Goal: Information Seeking & Learning: Learn about a topic

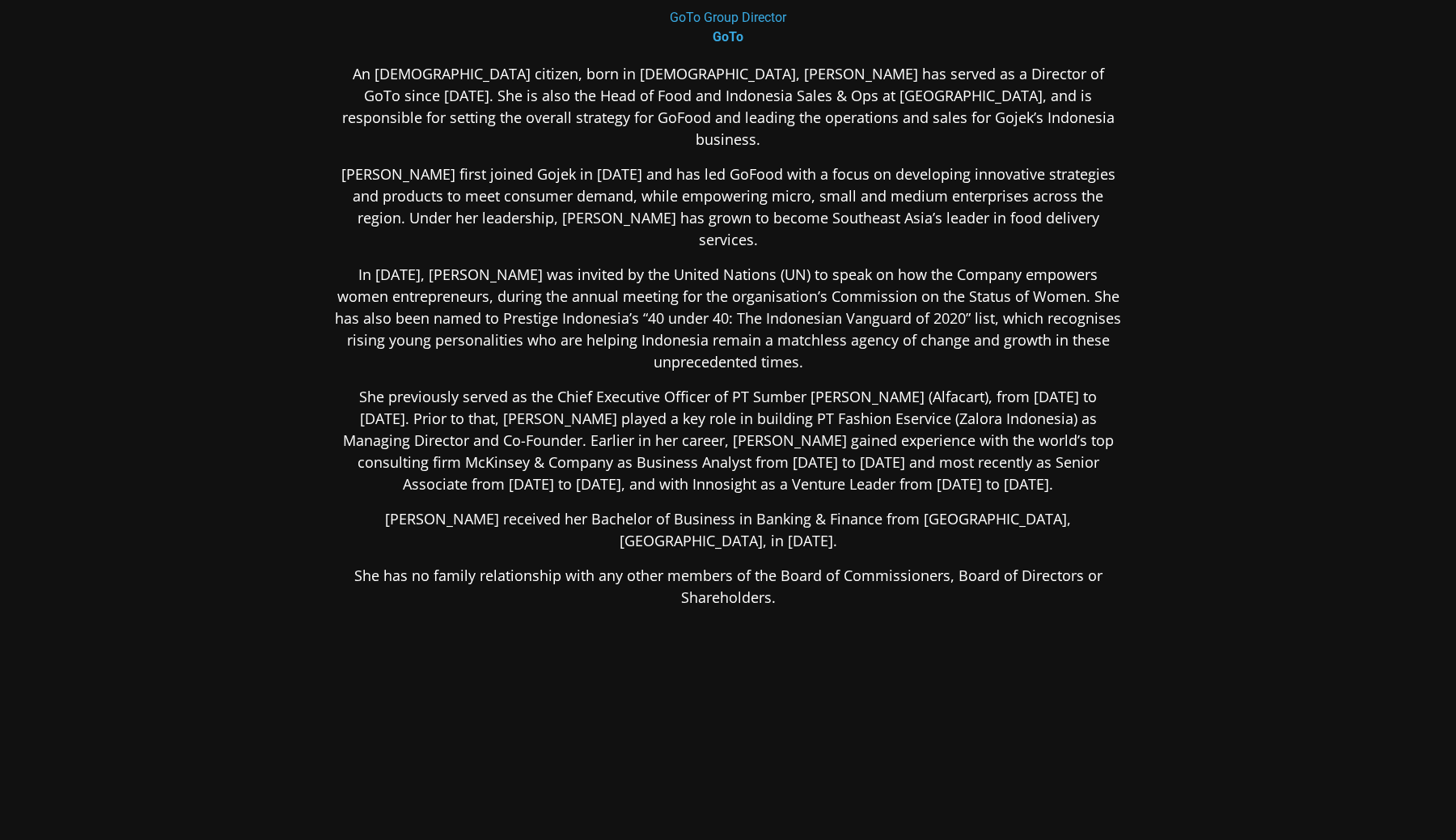
scroll to position [312, 0]
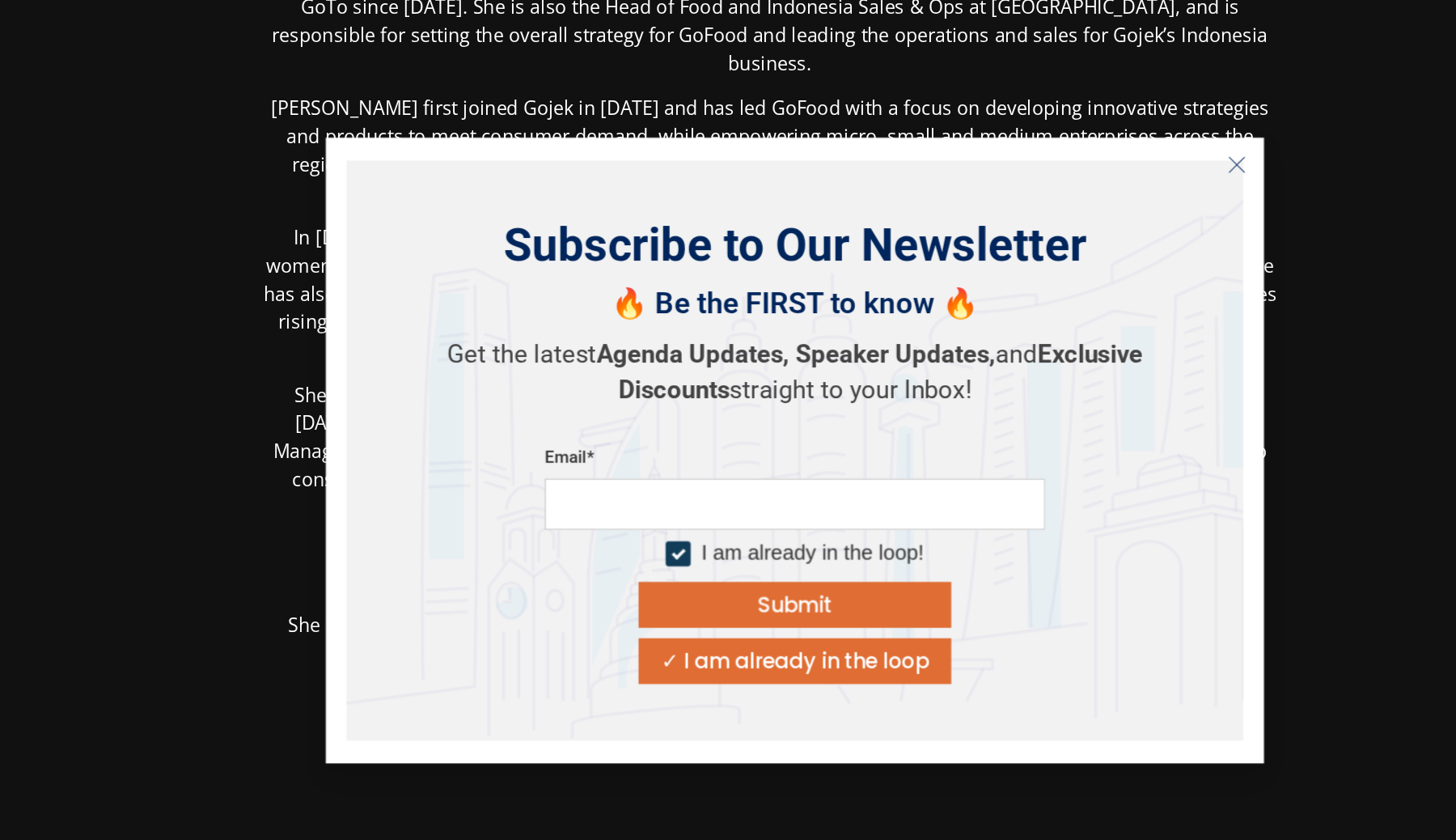
click at [1092, 218] on icon "Close" at bounding box center [1091, 217] width 14 height 14
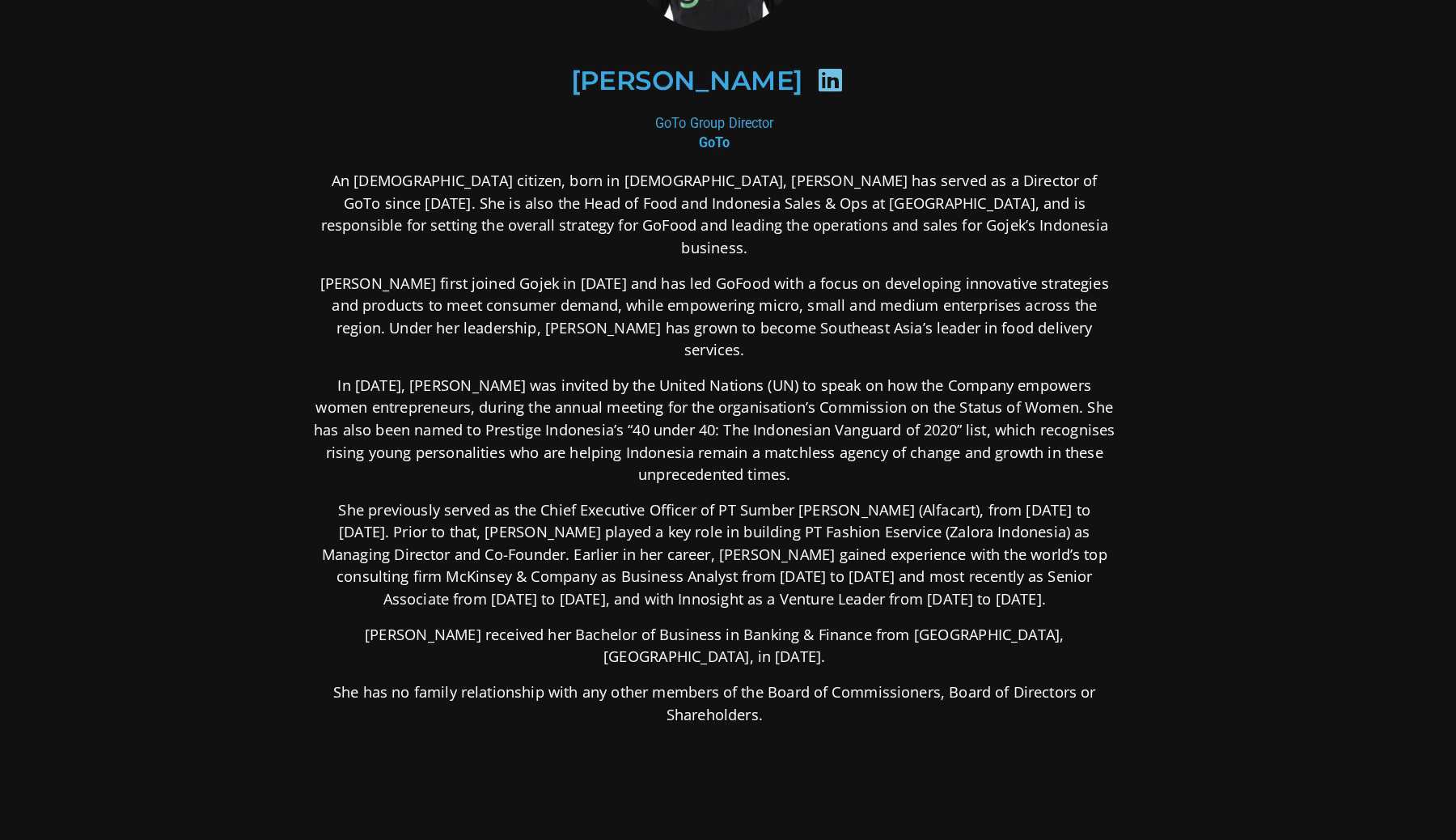
scroll to position [192, 0]
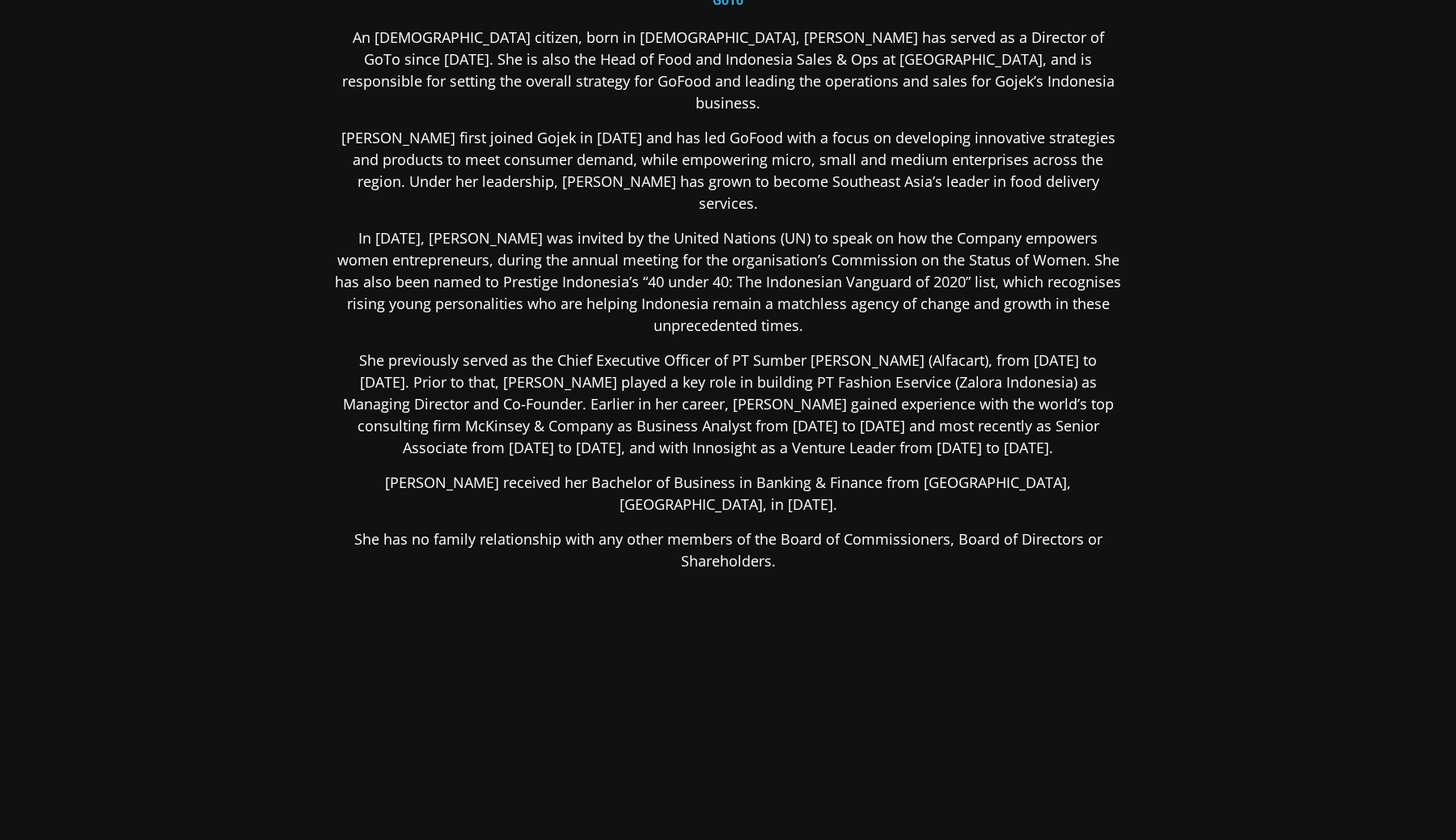
scroll to position [352, 0]
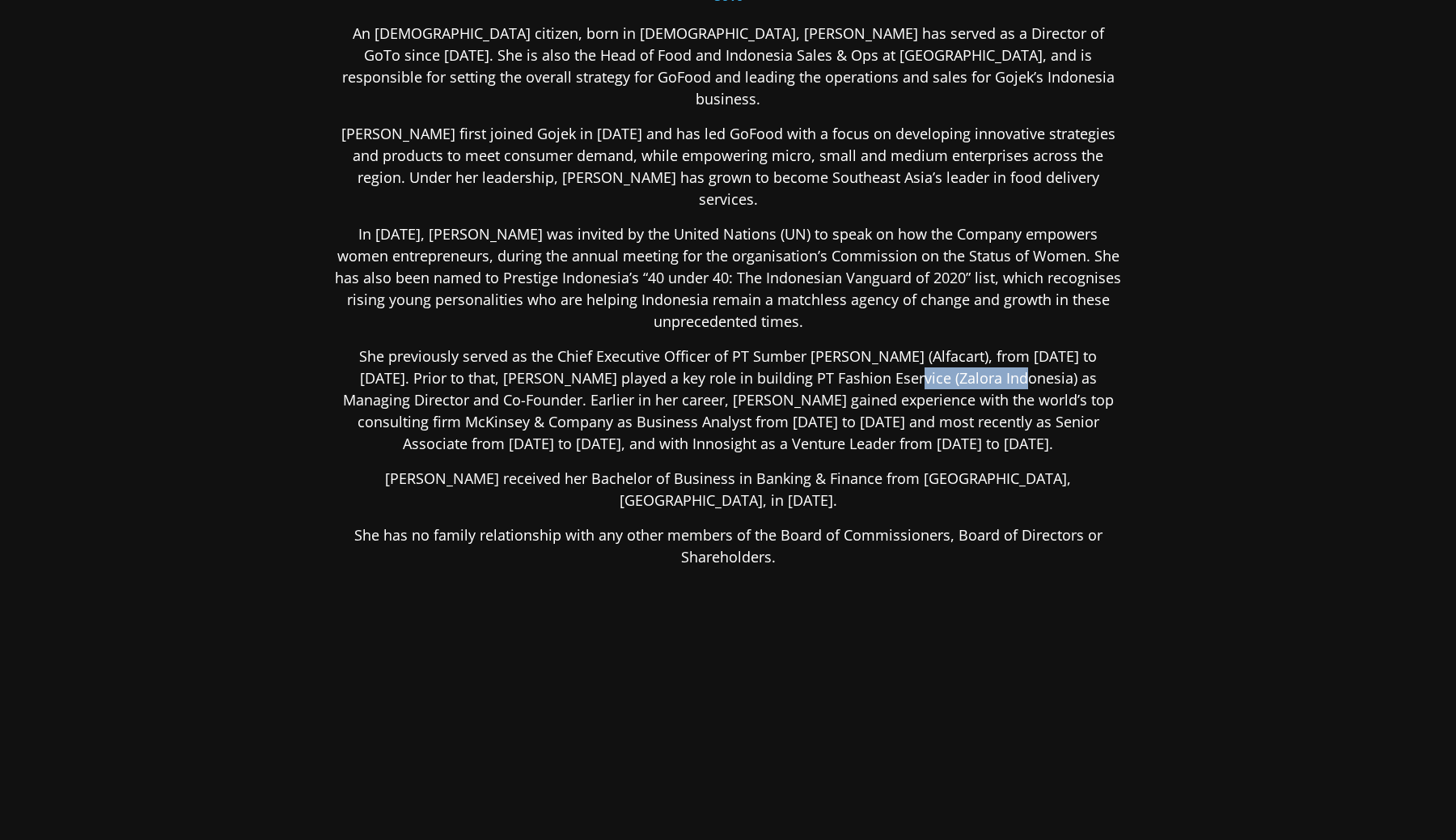
drag, startPoint x: 799, startPoint y: 337, endPoint x: 909, endPoint y: 328, distance: 110.4
click at [909, 346] on p "She previously served as the Chief Executive Officer of PT Sumber [PERSON_NAME]…" at bounding box center [728, 400] width 787 height 109
copy p "Zalora Indonesia"
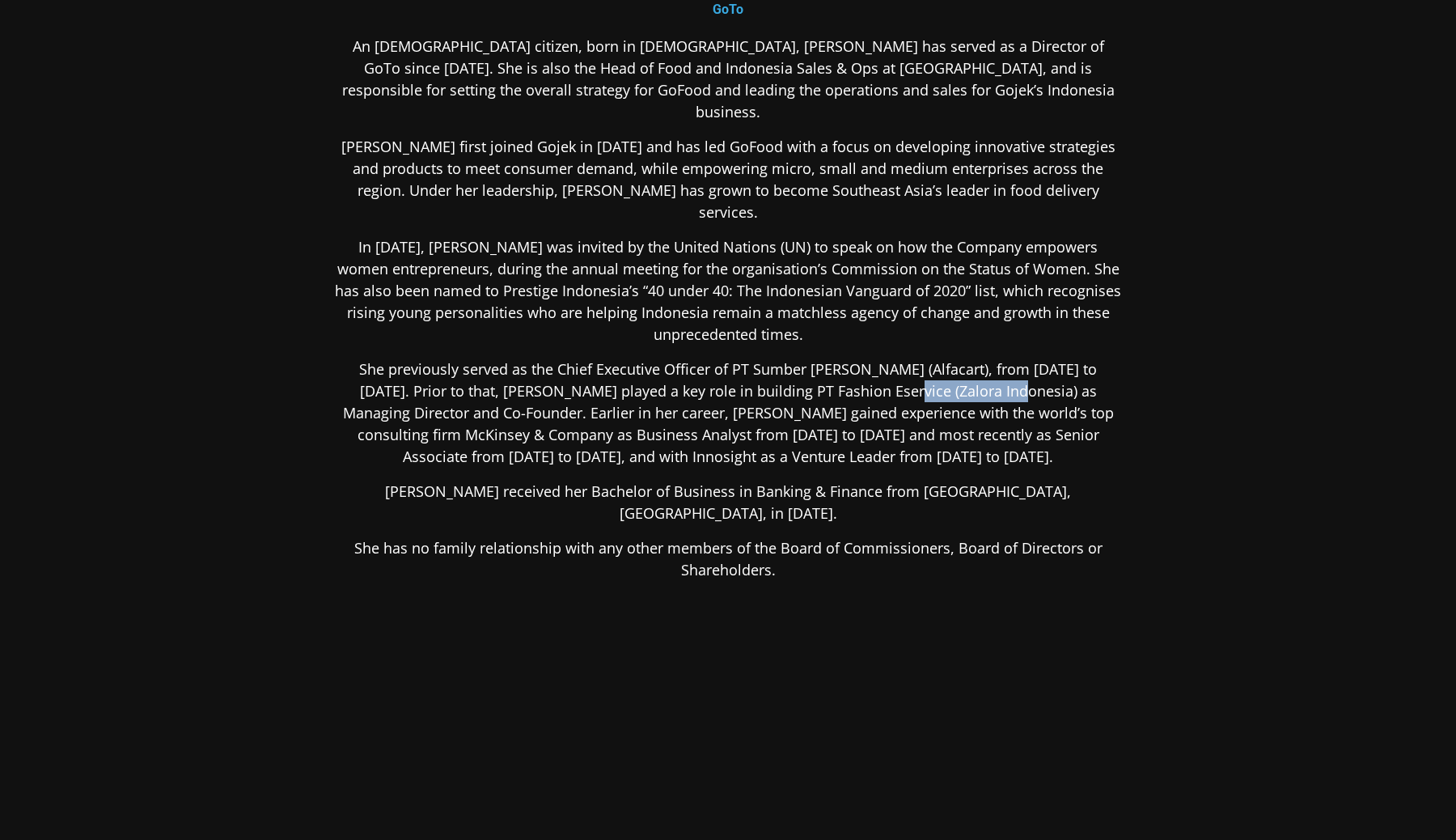
scroll to position [328, 0]
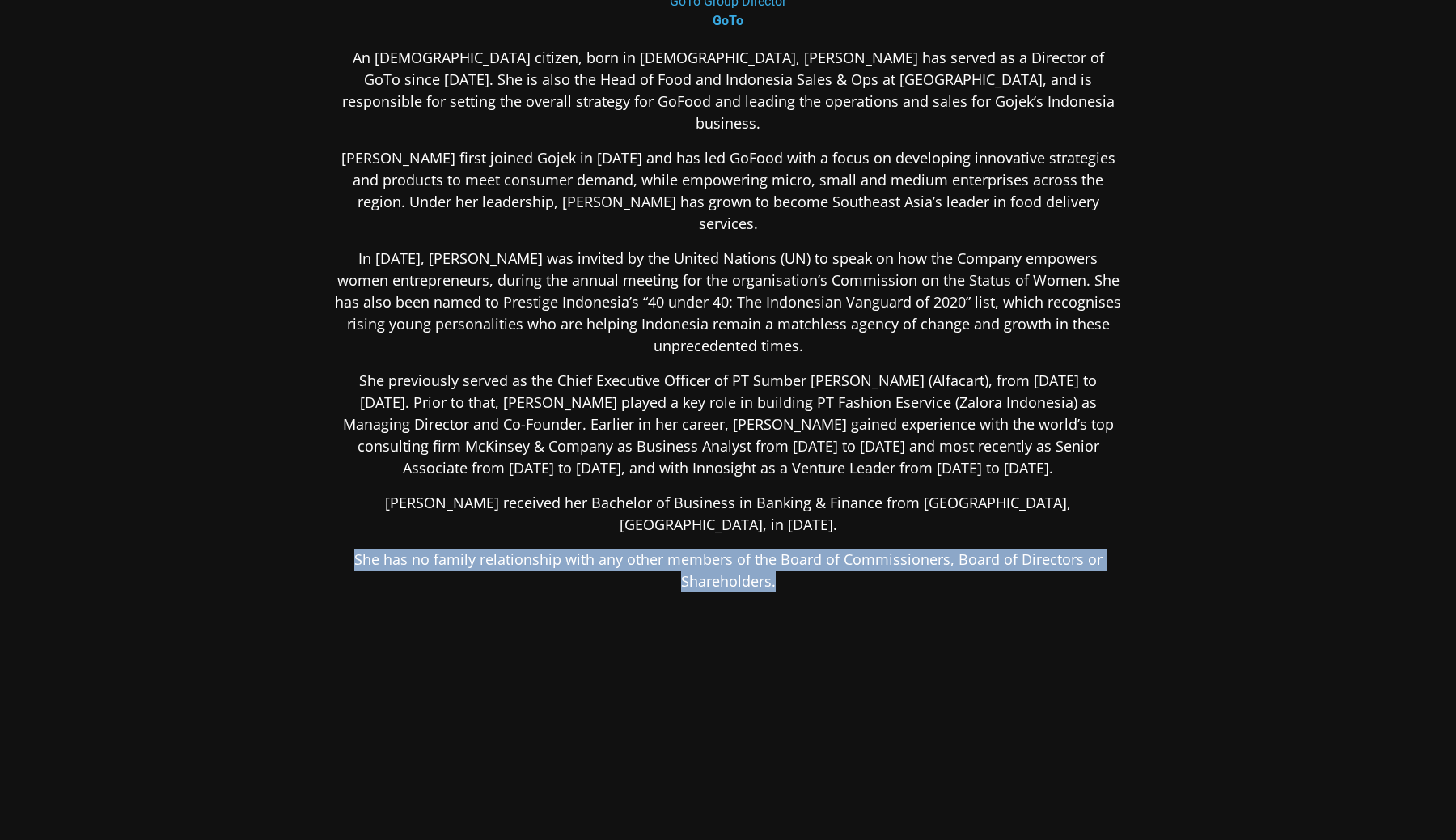
drag, startPoint x: 311, startPoint y: 511, endPoint x: 836, endPoint y: 608, distance: 533.9
click at [836, 608] on div "Catherine Hindra Sutjahyo GoTo Group Director GoTo An Indonesian citizen, born …" at bounding box center [727, 290] width 873 height 1204
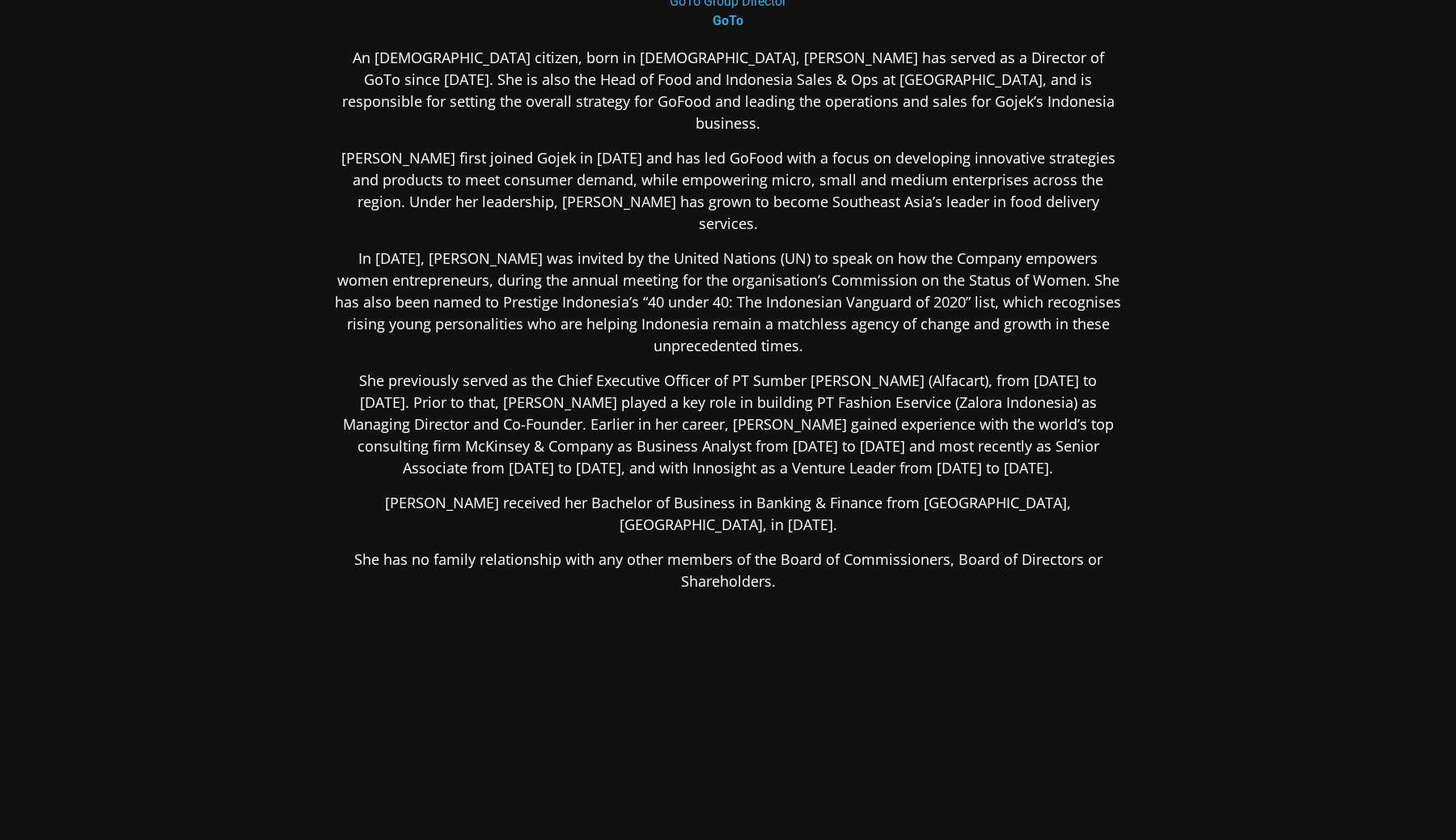
click at [827, 569] on div "An Indonesian citizen, born in 1983, Catherine has served as a Director of GoTo…" at bounding box center [728, 447] width 787 height 801
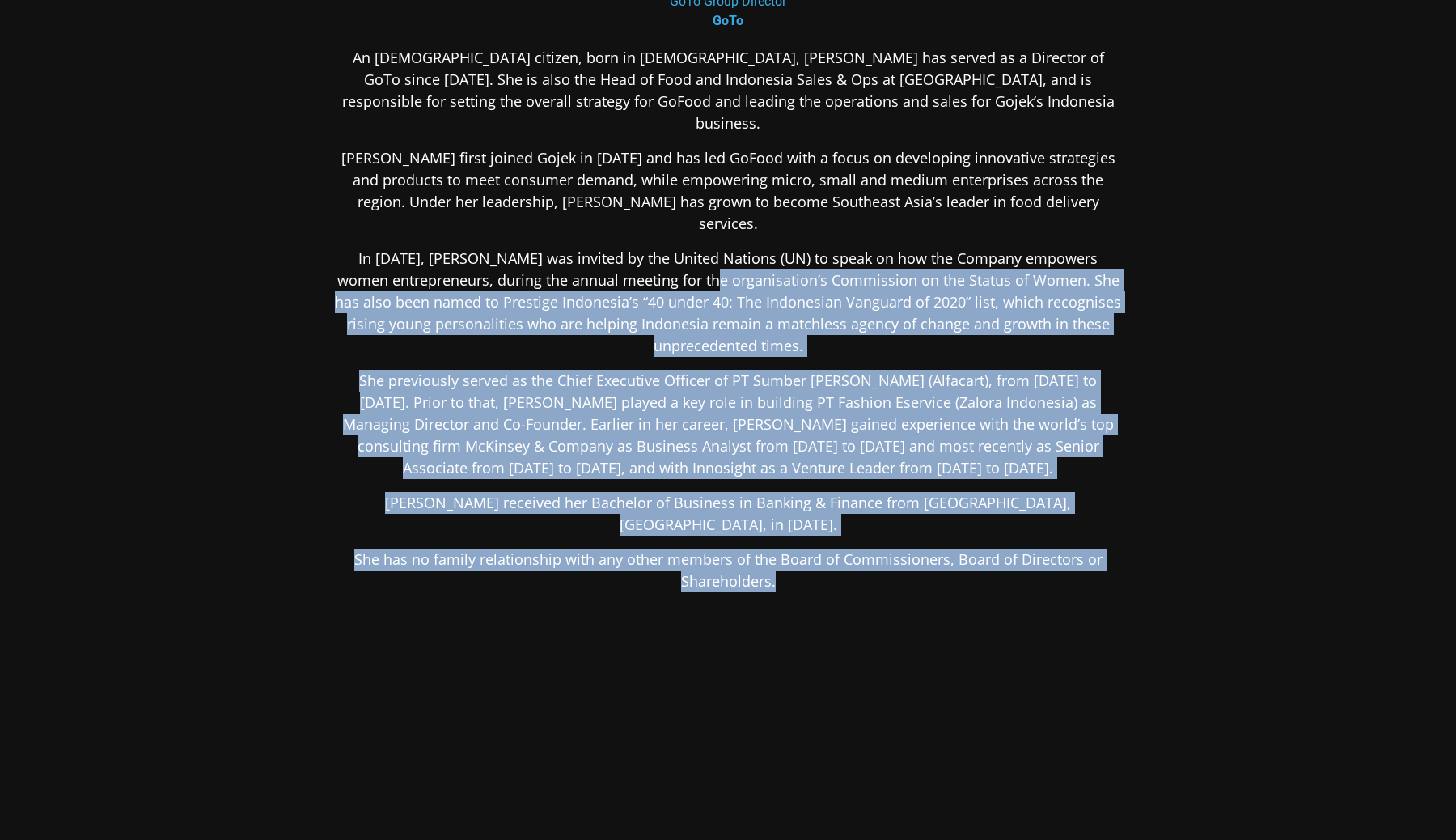
drag, startPoint x: 827, startPoint y: 569, endPoint x: 668, endPoint y: 232, distance: 372.6
click at [668, 232] on div "An Indonesian citizen, born in 1983, Catherine has served as a Director of GoTo…" at bounding box center [728, 447] width 787 height 801
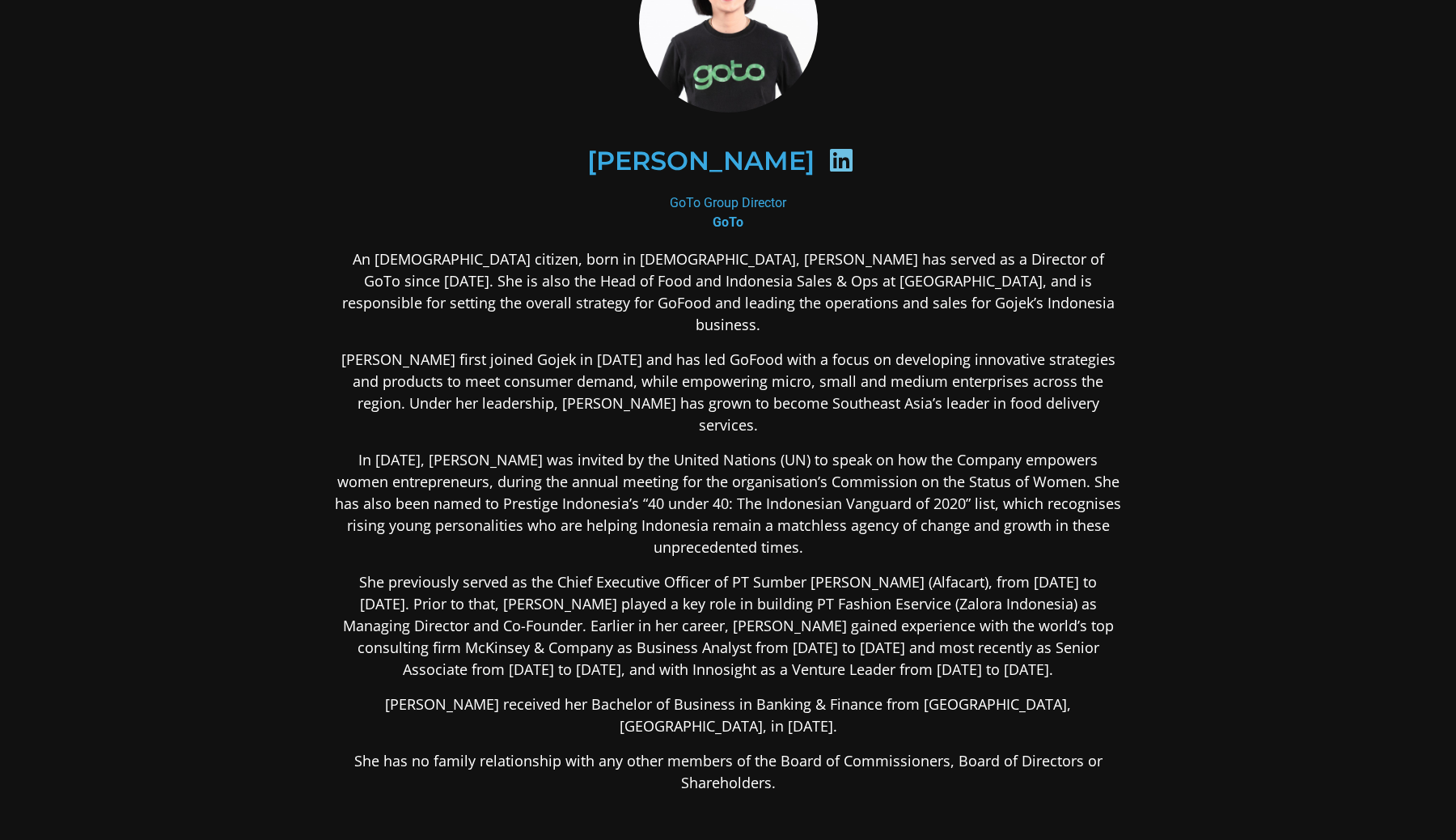
scroll to position [135, 0]
